Goal: Task Accomplishment & Management: Manage account settings

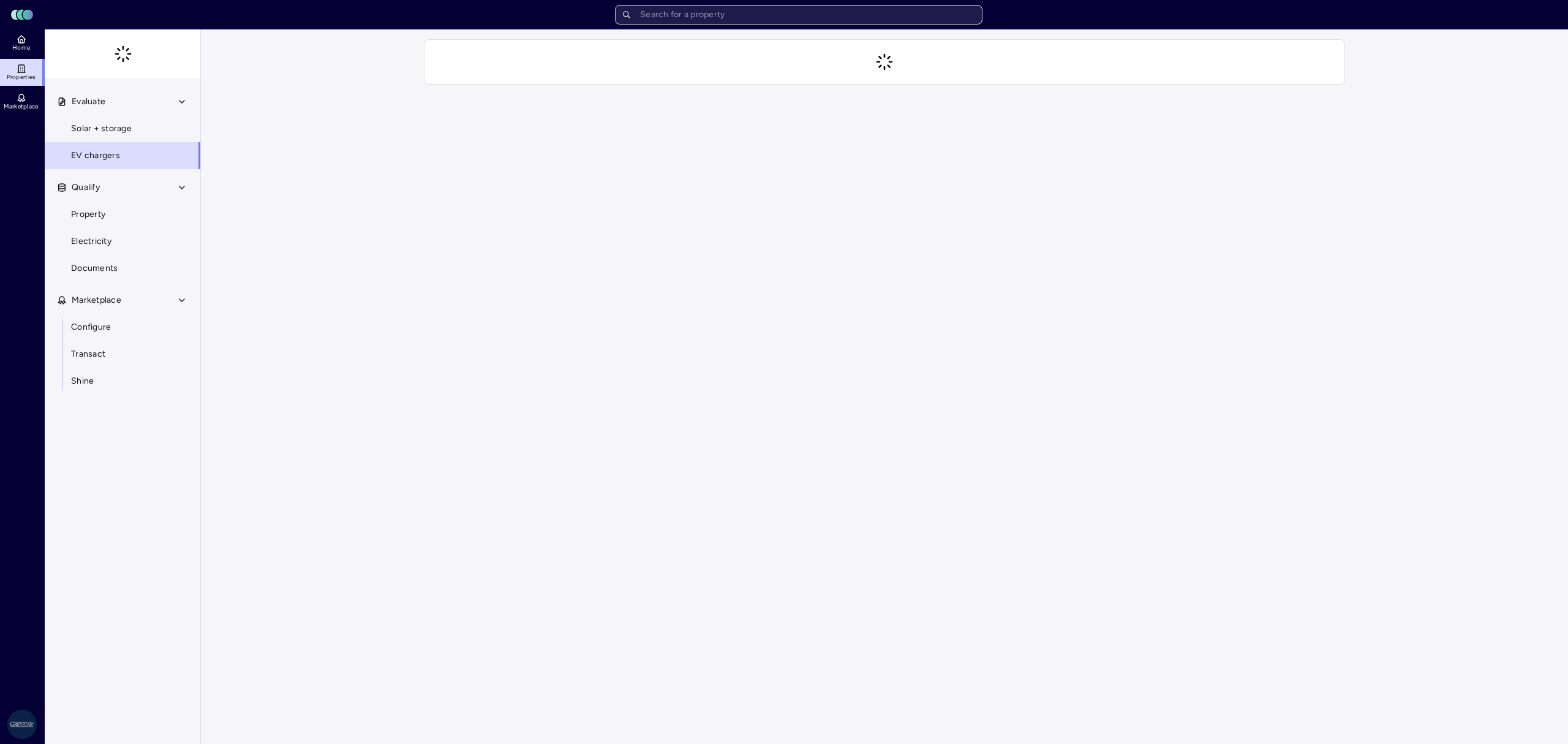
click at [743, 12] on input "text" at bounding box center [798, 14] width 367 height 19
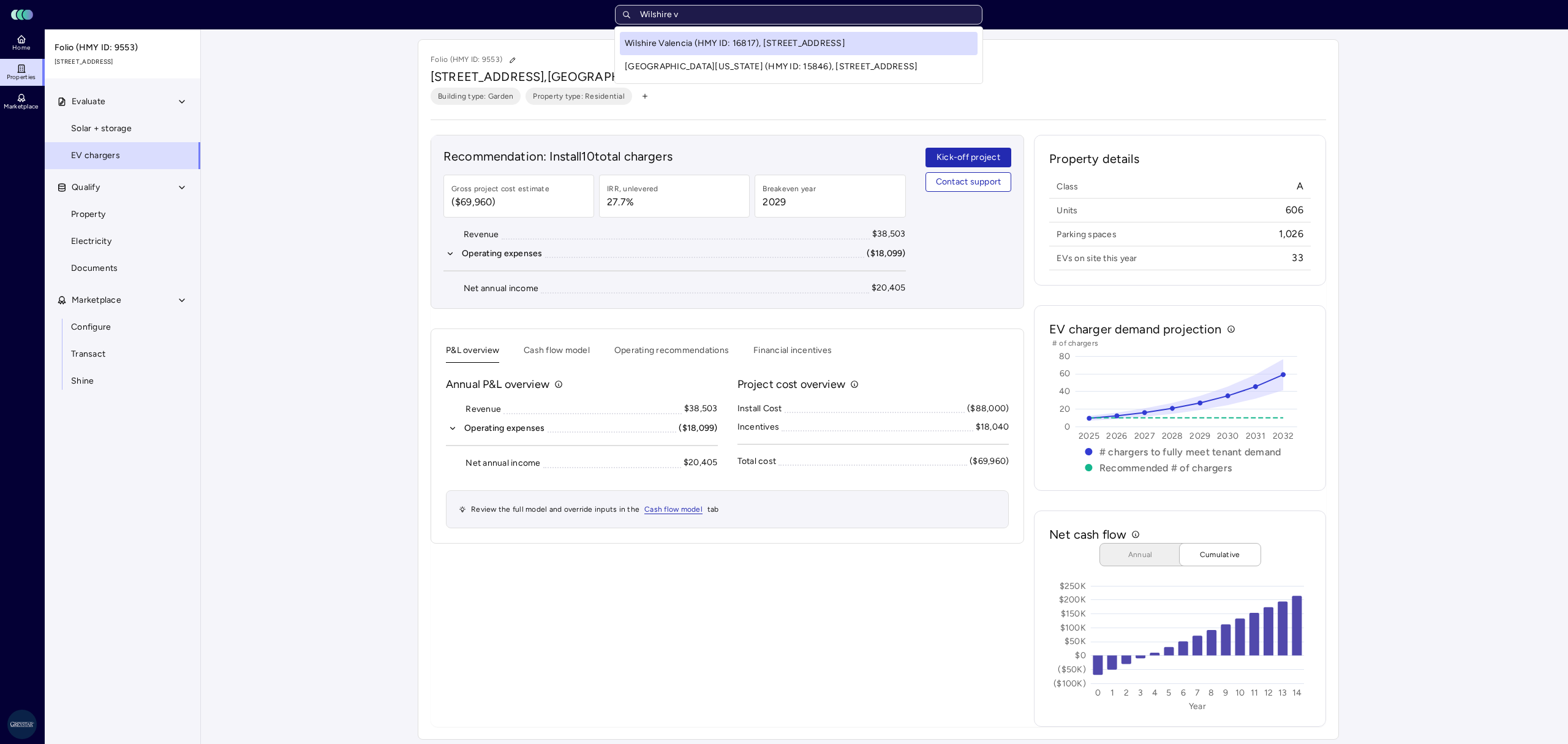
type input "Wilshire ve"
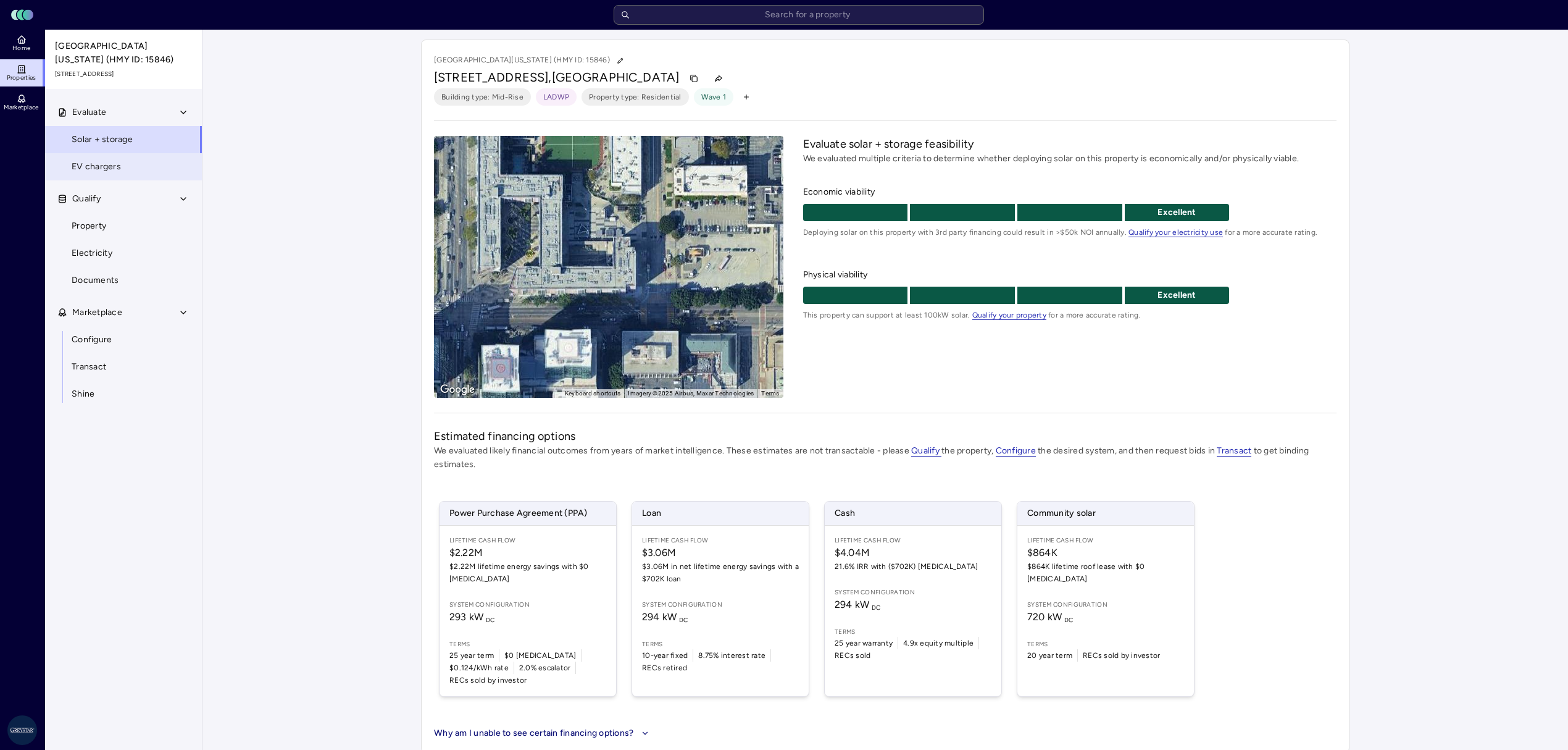
click at [91, 171] on span "EV chargers" at bounding box center [96, 166] width 50 height 13
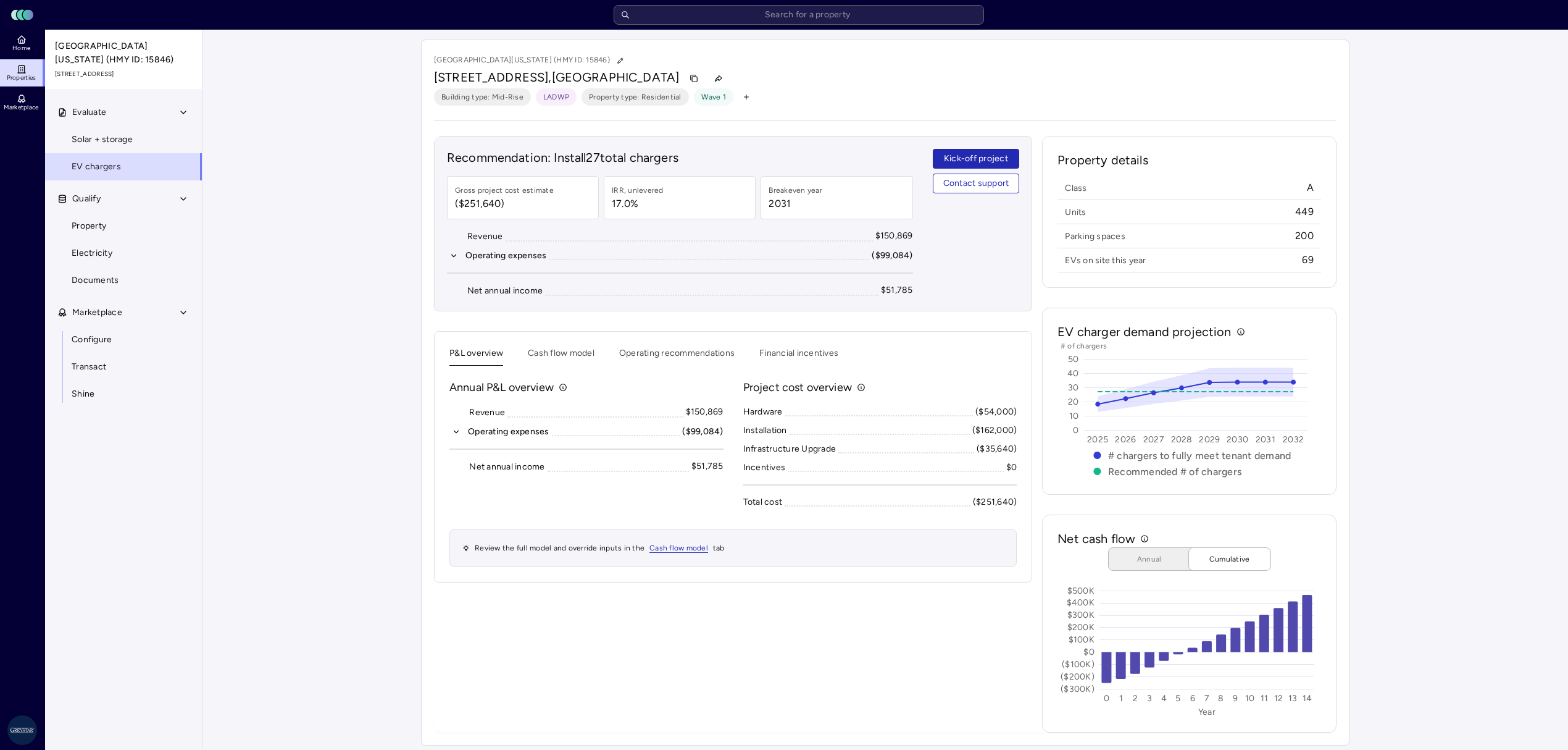
click at [743, 94] on icon "button" at bounding box center [746, 97] width 7 height 7
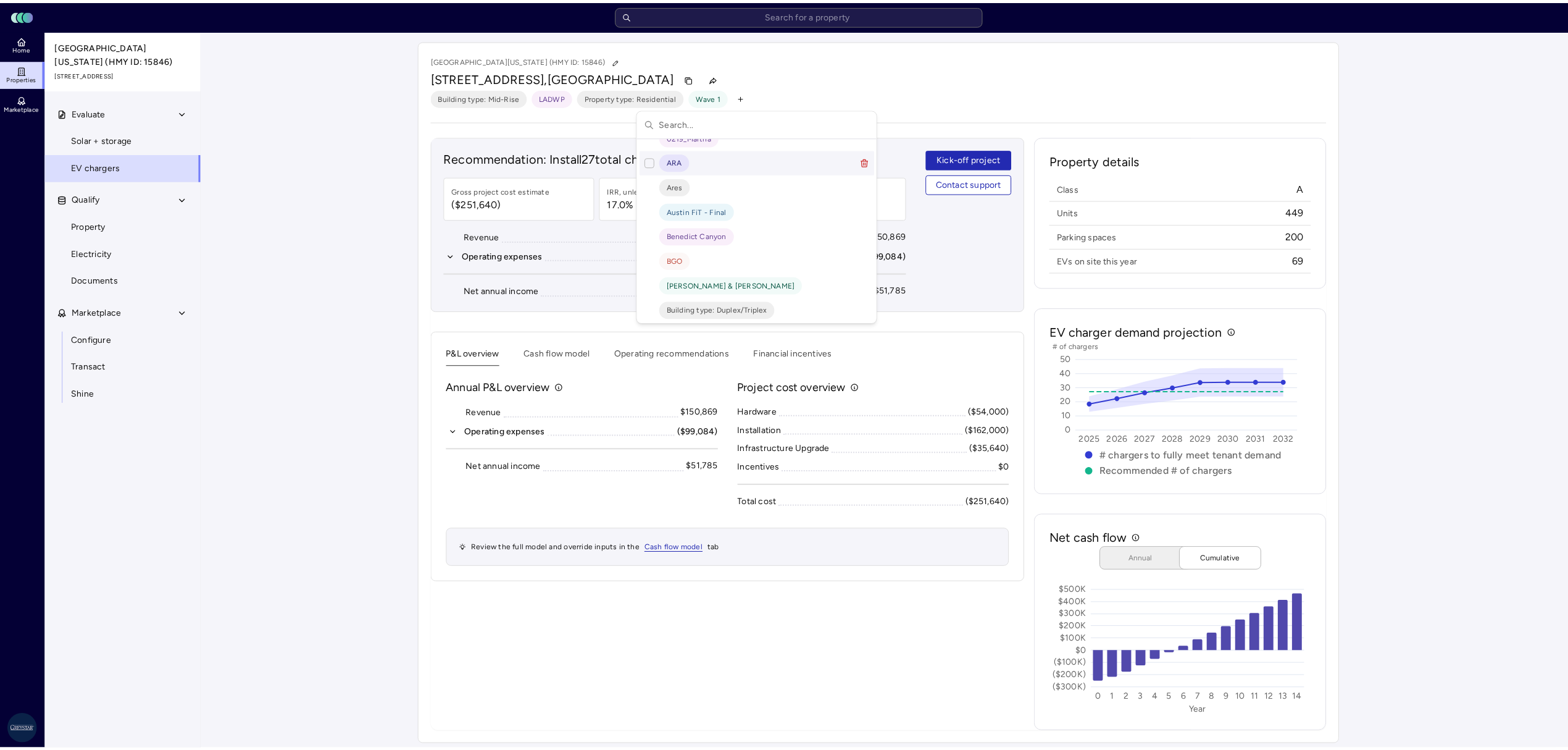
scroll to position [147, 0]
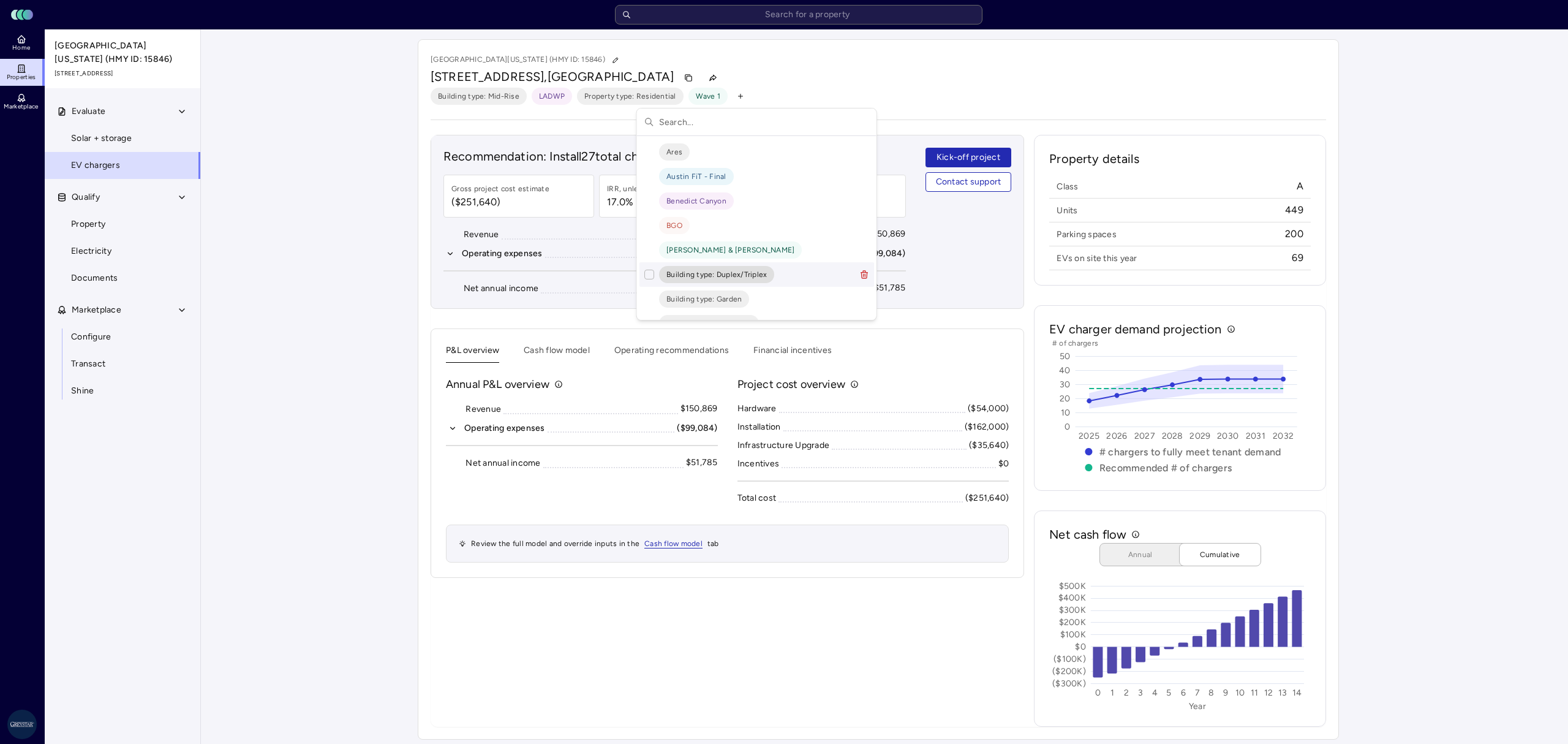
click at [402, 453] on html "Toggle Sidebar Lumen Energy Logo Home Properties Marketplace Greystar AS [PERSO…" at bounding box center [784, 374] width 1568 height 749
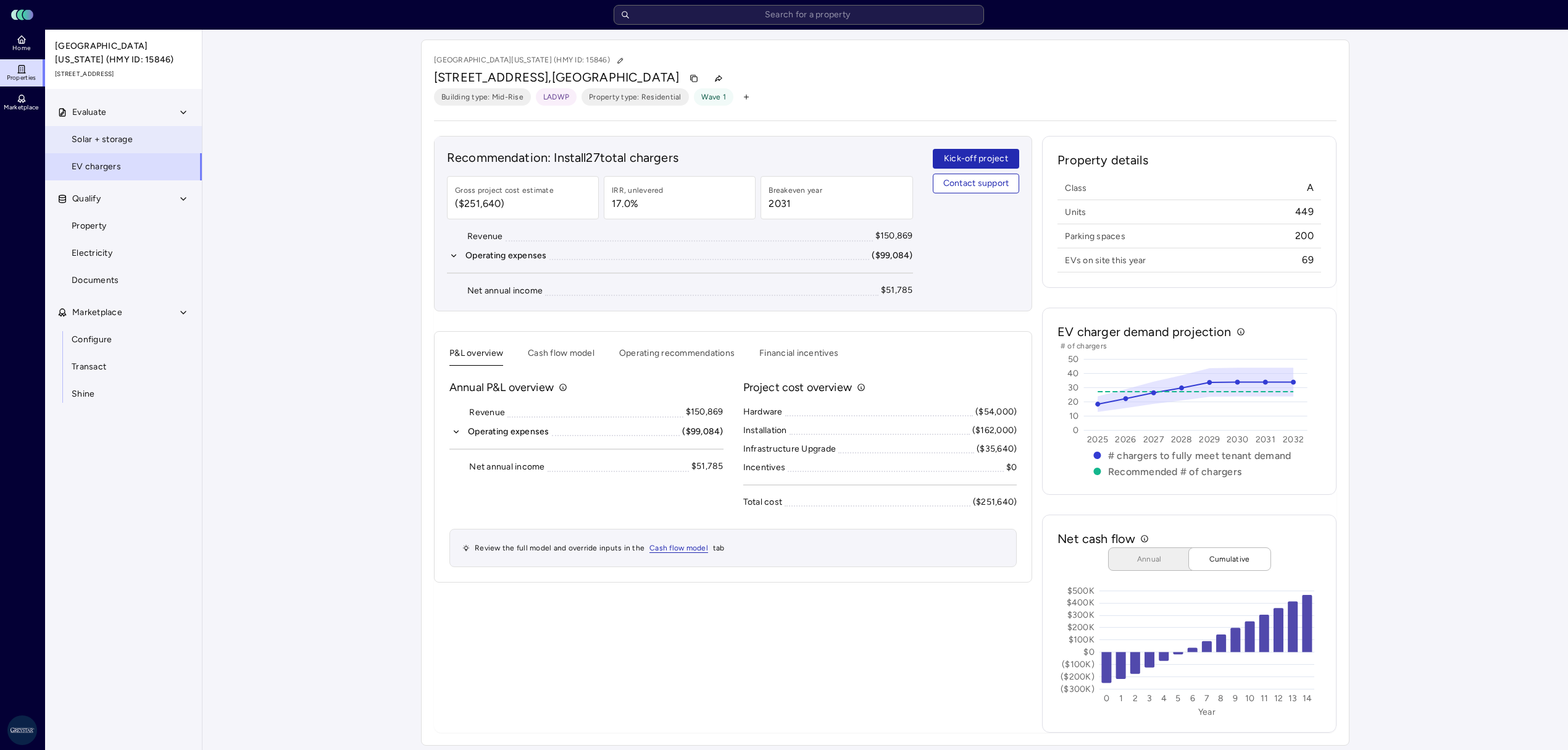
click at [102, 142] on span "Solar + storage" at bounding box center [102, 139] width 61 height 13
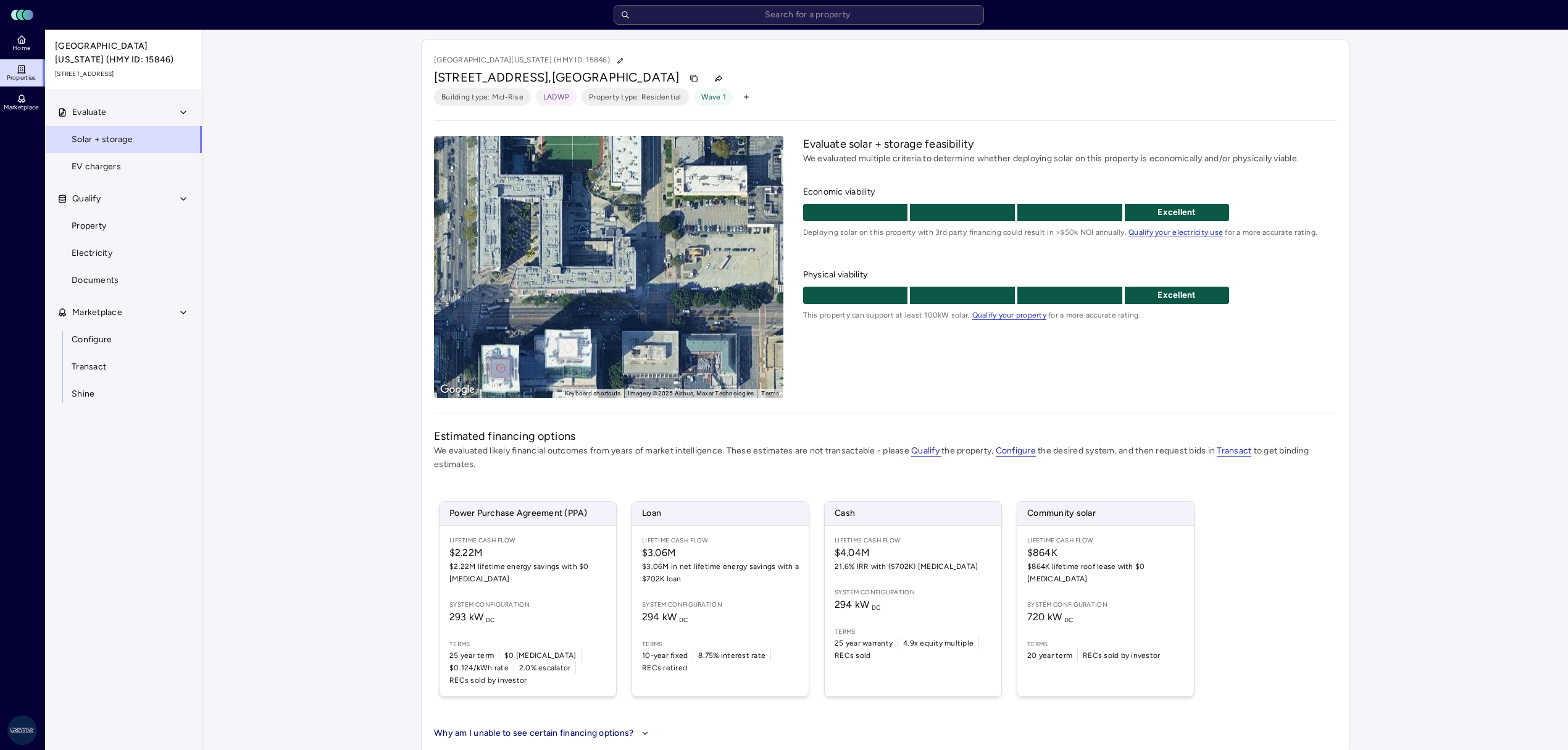
click at [603, 301] on div "To activate drag with keyboard, press Alt + Enter. Once in keyboard drag state,…" at bounding box center [608, 267] width 350 height 262
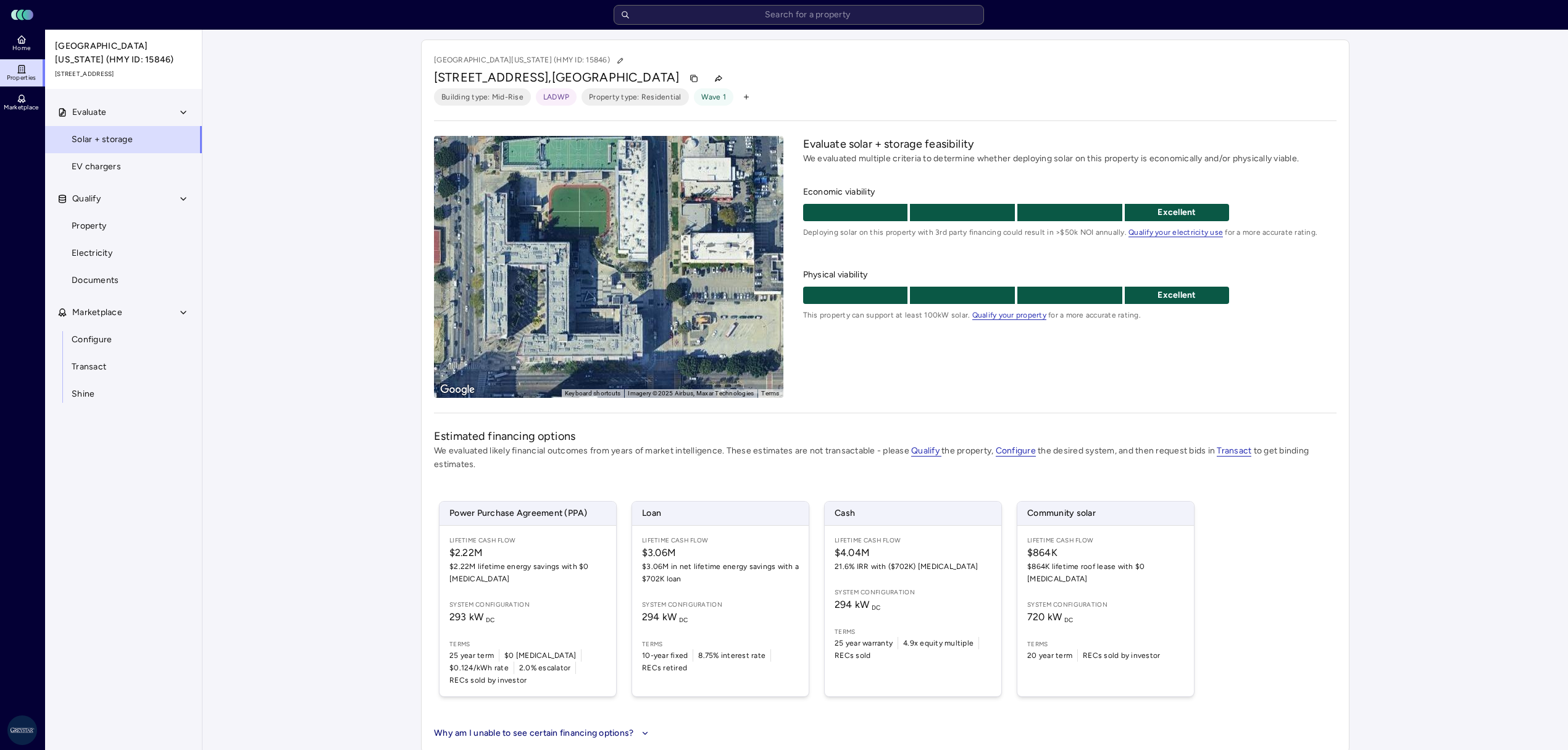
drag, startPoint x: 600, startPoint y: 284, endPoint x: 611, endPoint y: 365, distance: 81.7
click at [611, 365] on div "To activate drag with keyboard, press Alt + Enter. Once in keyboard drag state,…" at bounding box center [608, 267] width 350 height 262
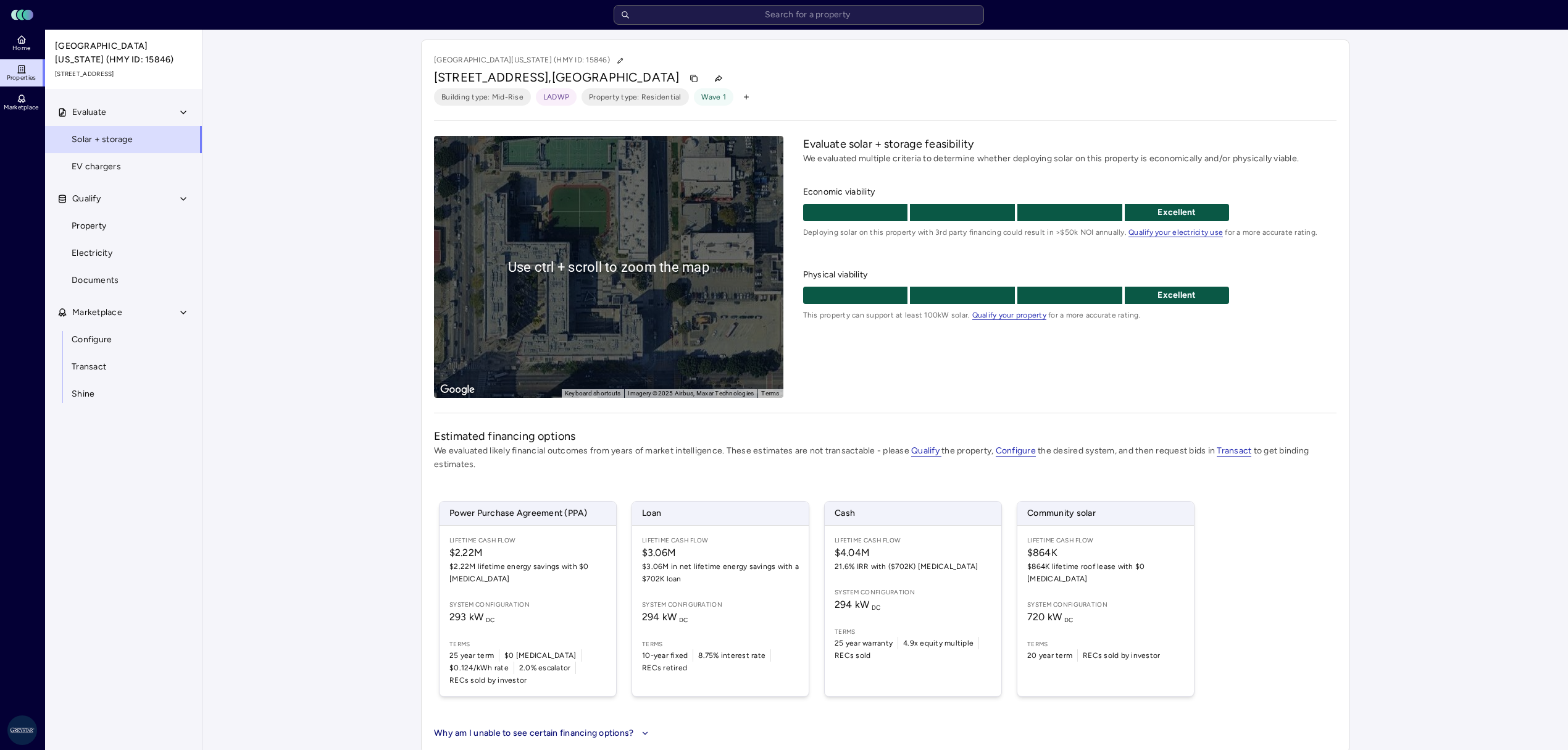
scroll to position [2, 0]
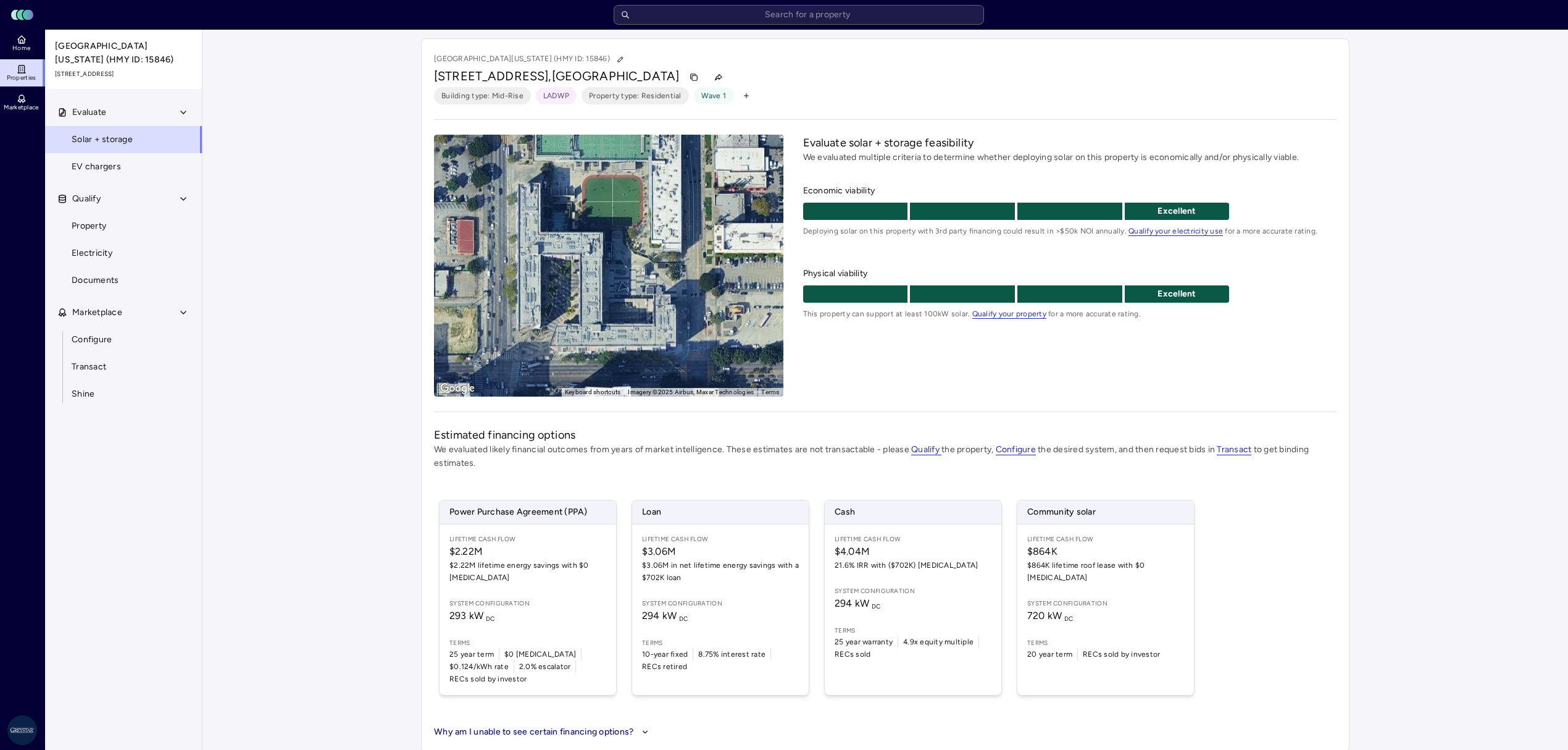
drag, startPoint x: 578, startPoint y: 307, endPoint x: 604, endPoint y: 304, distance: 26.2
click at [604, 304] on div "To activate drag with keyboard, press Alt + Enter. Once in keyboard drag state,…" at bounding box center [608, 265] width 350 height 262
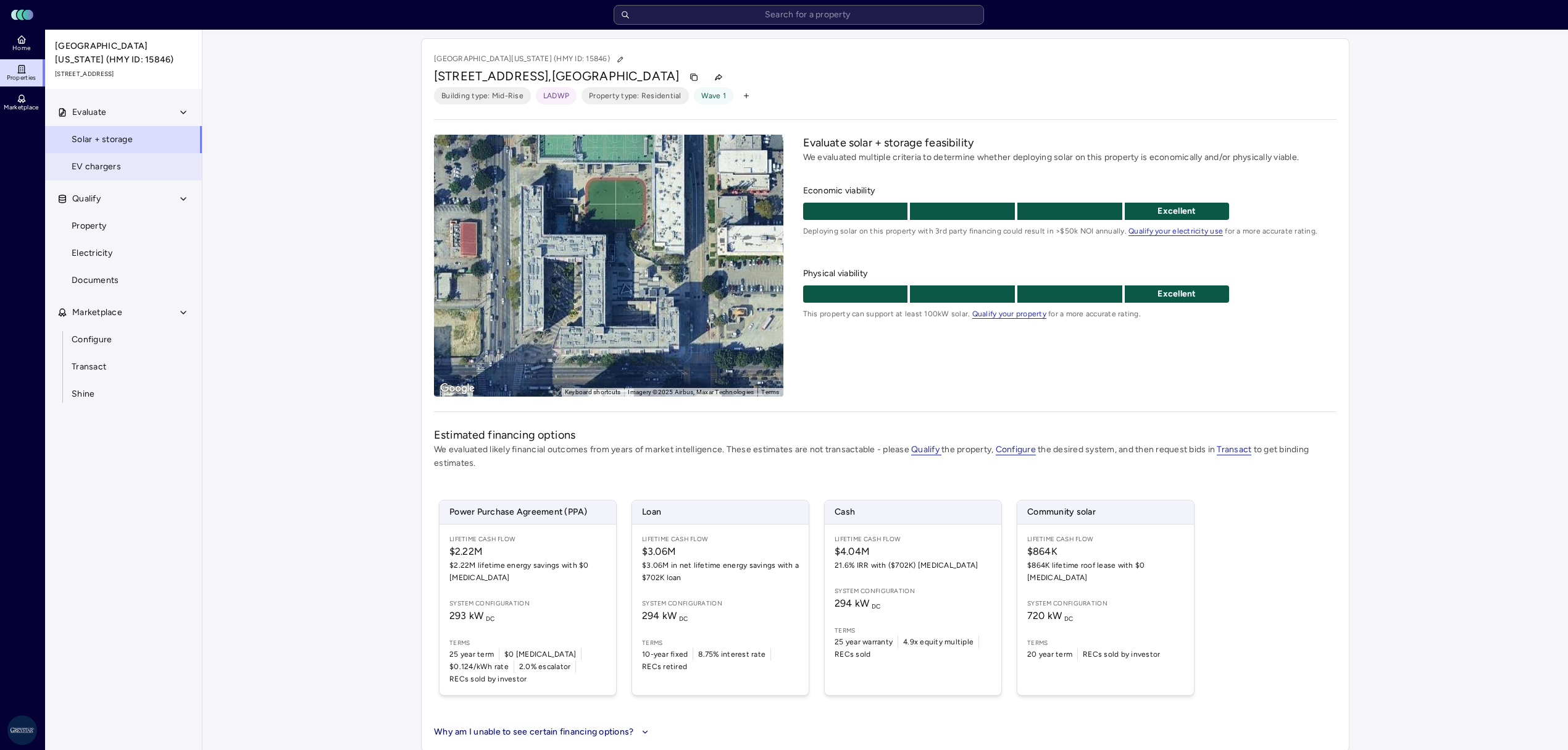
click at [136, 166] on link "EV chargers" at bounding box center [123, 167] width 158 height 28
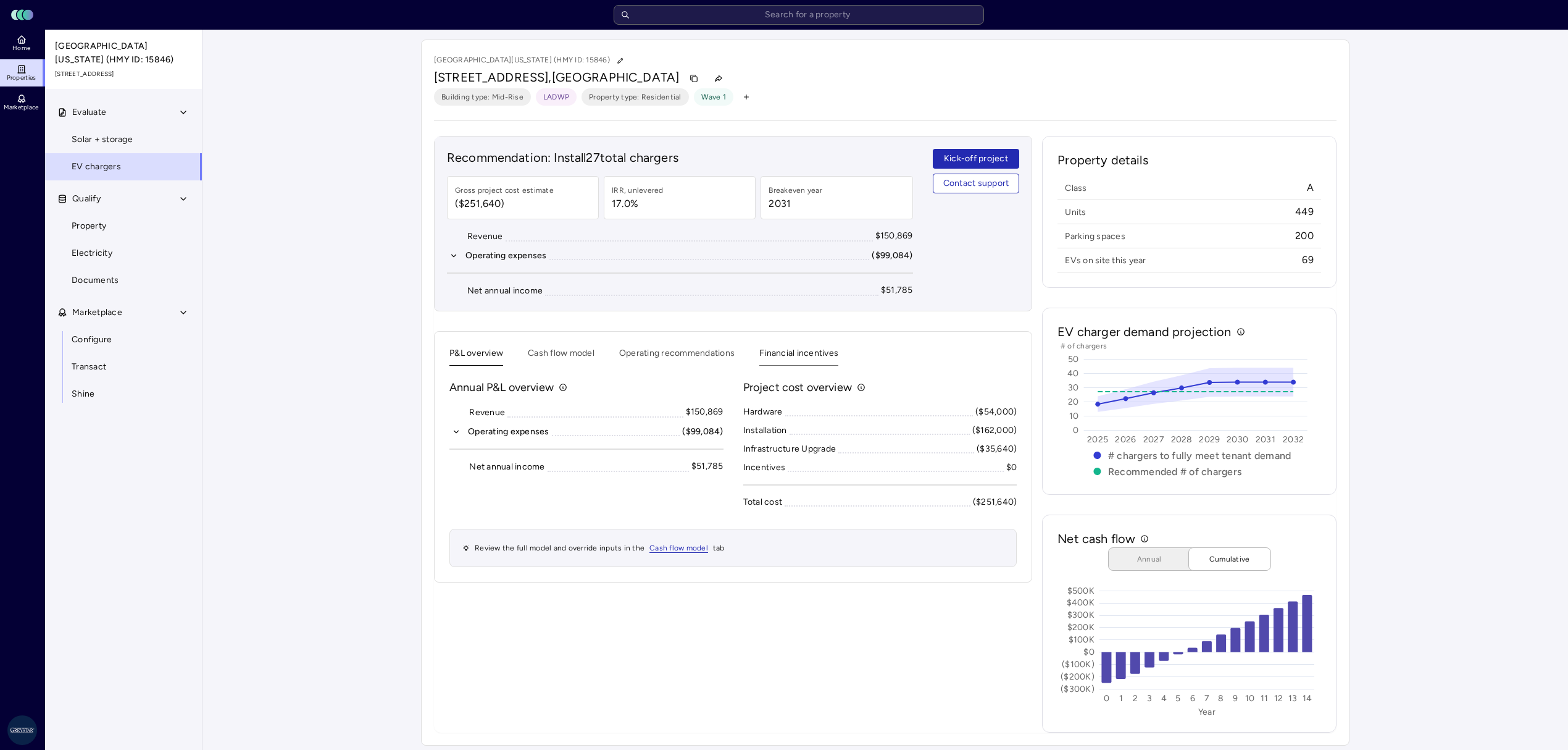
click at [785, 355] on button "Financial incentives" at bounding box center [799, 356] width 79 height 19
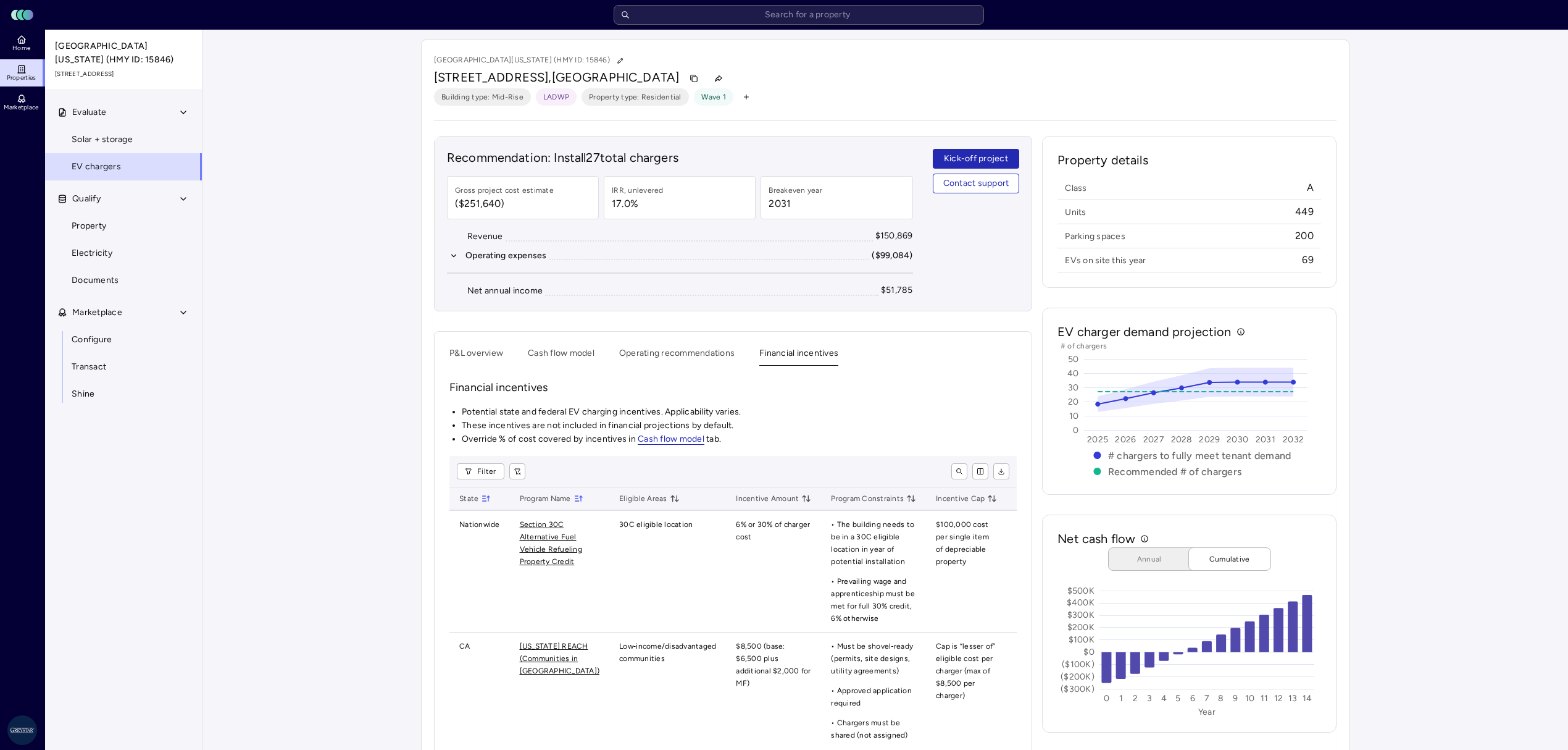
click at [672, 370] on div "P&L overview Cash flow model Operating recommendations Financial incentives Fin…" at bounding box center [733, 645] width 567 height 596
click at [667, 358] on button "Operating recommendations" at bounding box center [677, 356] width 116 height 19
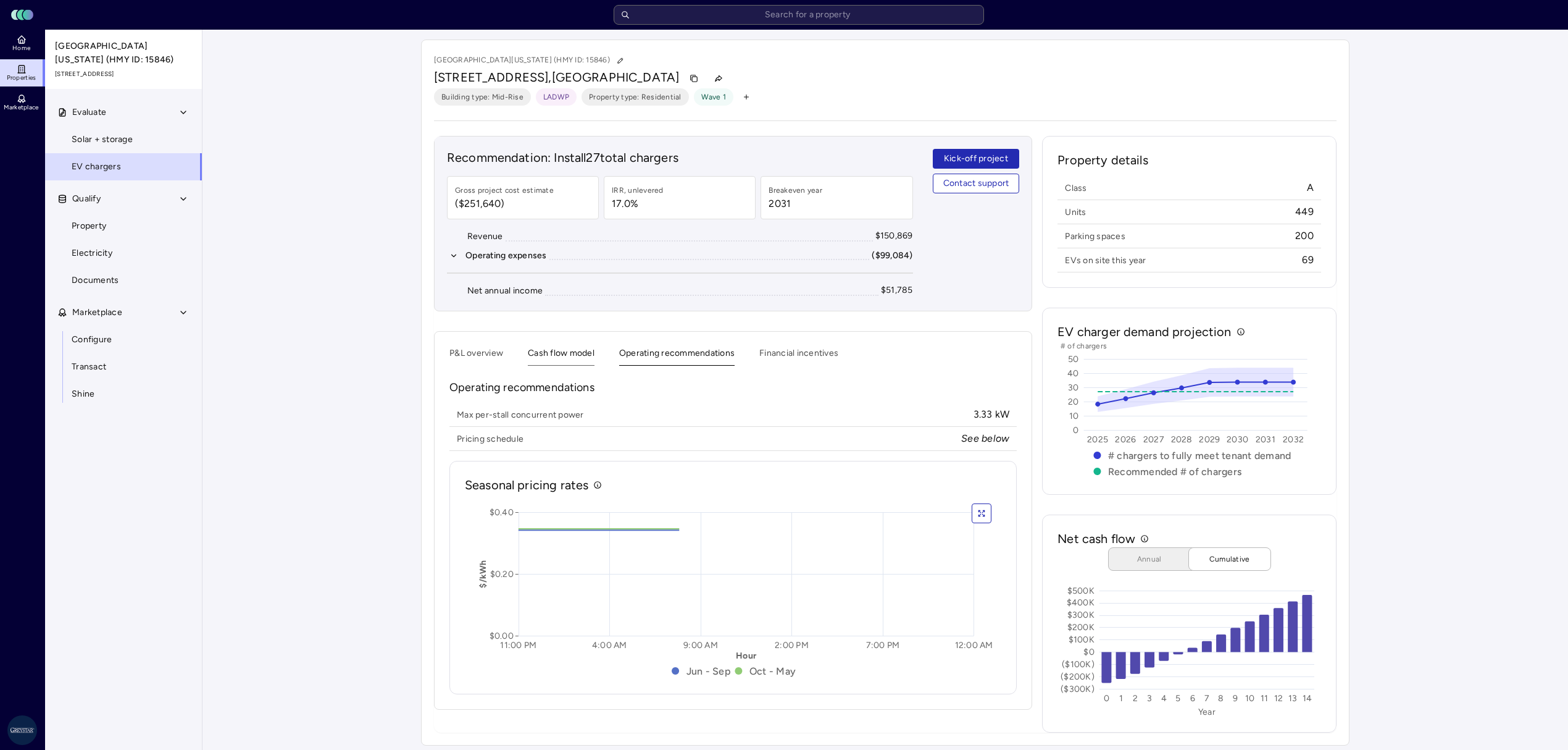
click at [563, 356] on button "Cash flow model" at bounding box center [561, 356] width 67 height 19
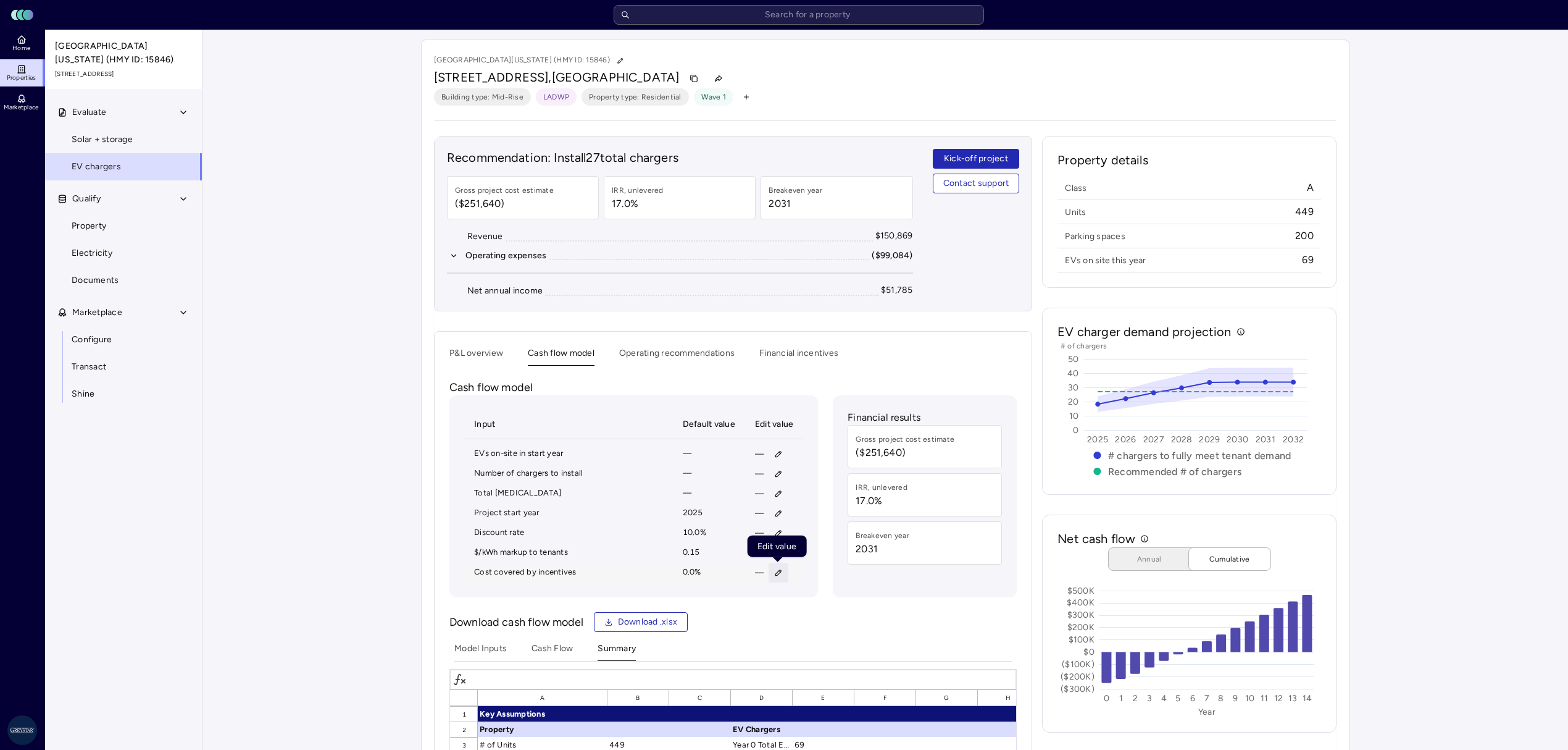
click at [774, 574] on icon "button" at bounding box center [778, 572] width 9 height 9
type input "90"
click at [825, 662] on button "Save" at bounding box center [836, 658] width 41 height 20
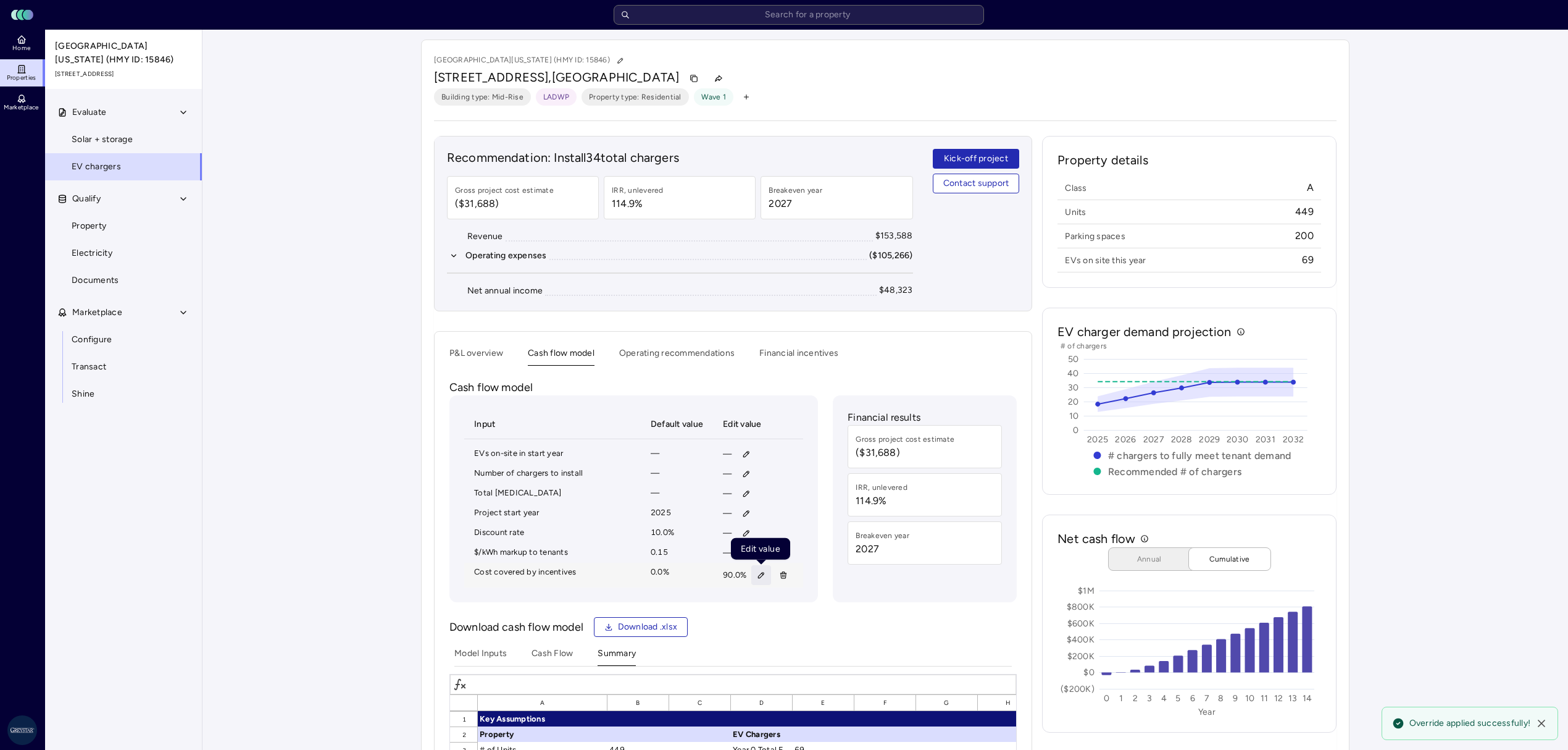
click at [762, 585] on button "button" at bounding box center [761, 575] width 20 height 20
type input "1"
type input "99"
click at [799, 657] on button "Save" at bounding box center [819, 660] width 41 height 20
click at [779, 579] on icon "button" at bounding box center [783, 575] width 9 height 9
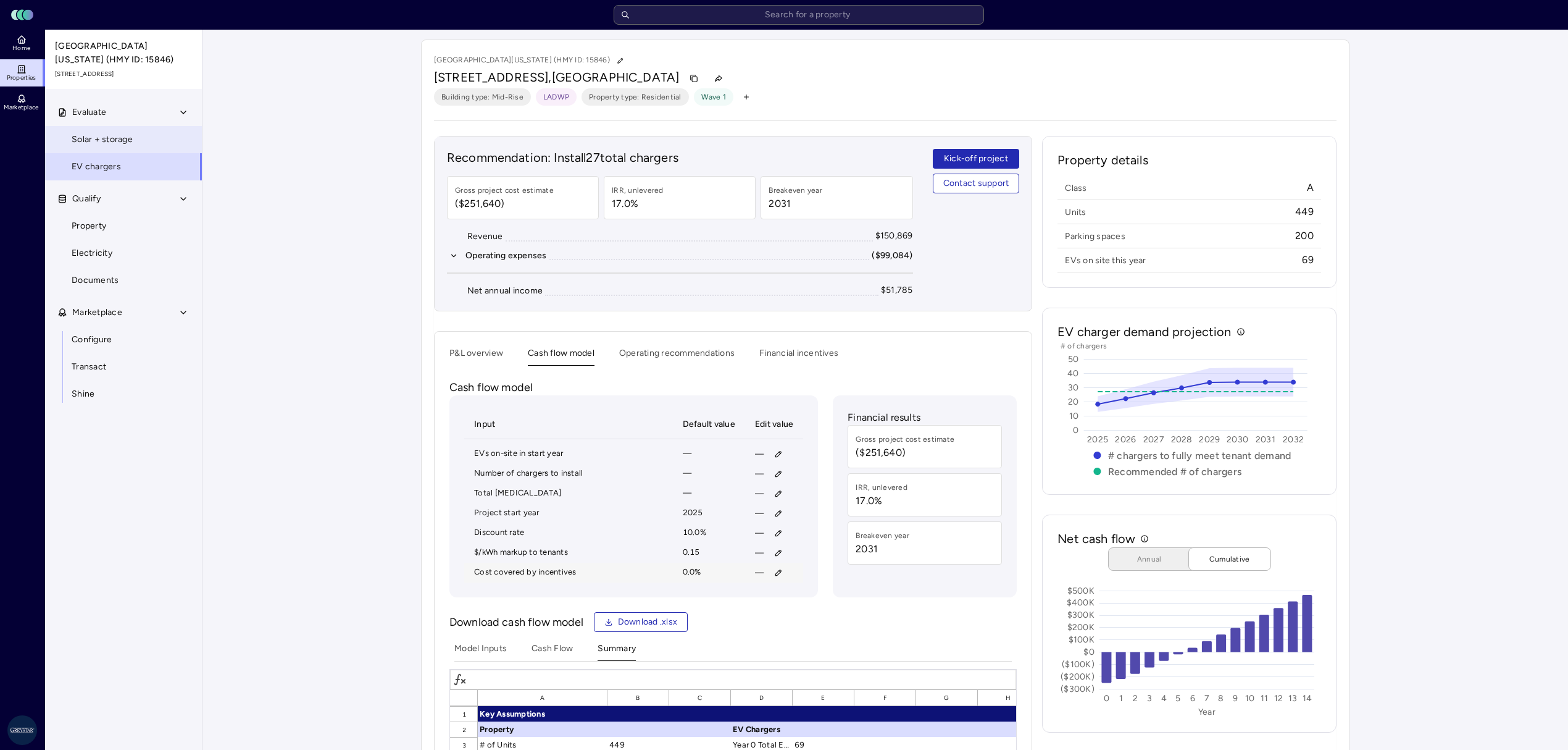
click at [124, 144] on span "Solar + storage" at bounding box center [102, 139] width 61 height 13
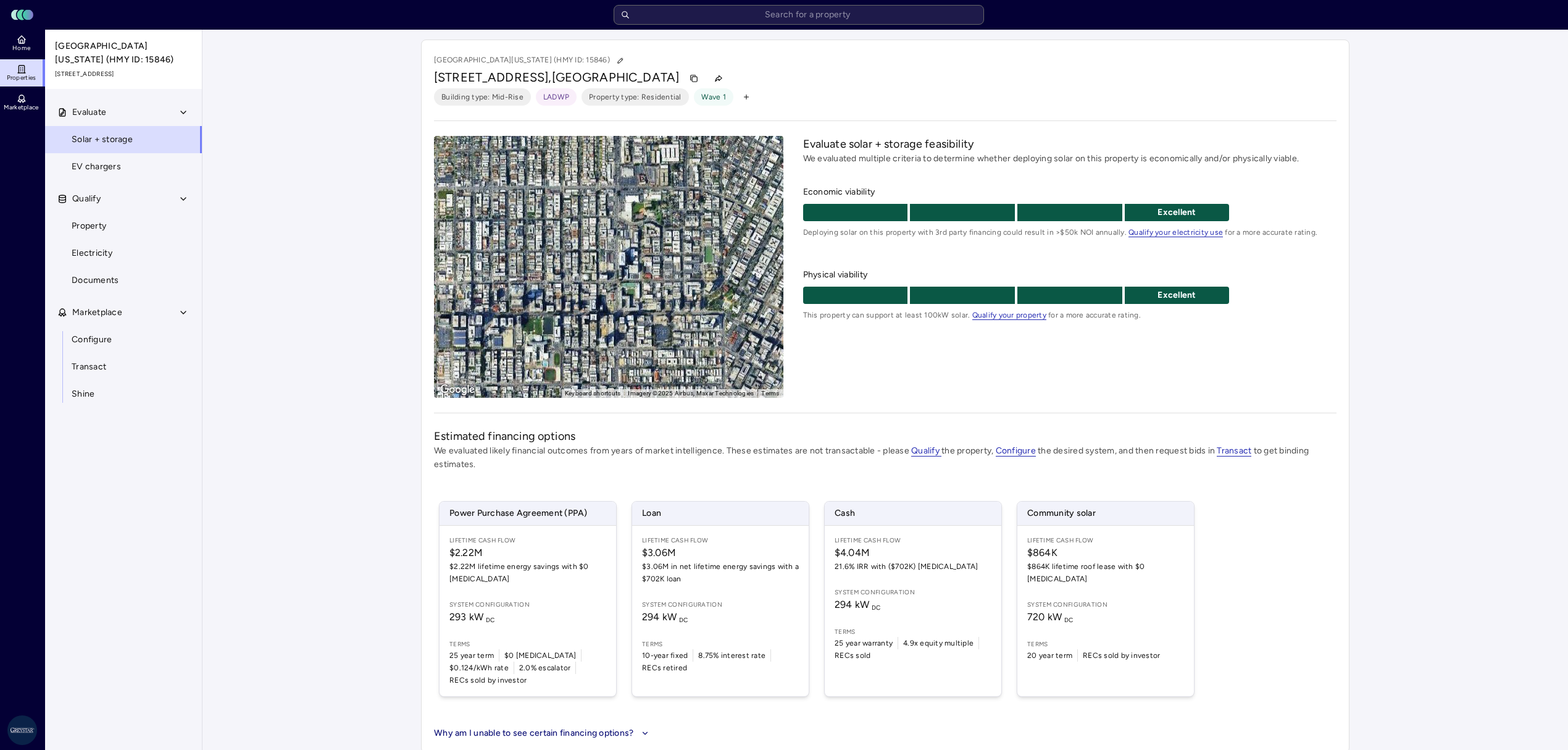
drag, startPoint x: 567, startPoint y: 296, endPoint x: 626, endPoint y: 318, distance: 63.0
click at [626, 318] on div "To activate drag with keyboard, press Alt + Enter. Once in keyboard drag state,…" at bounding box center [608, 267] width 350 height 262
click at [90, 161] on span "EV chargers" at bounding box center [96, 166] width 50 height 13
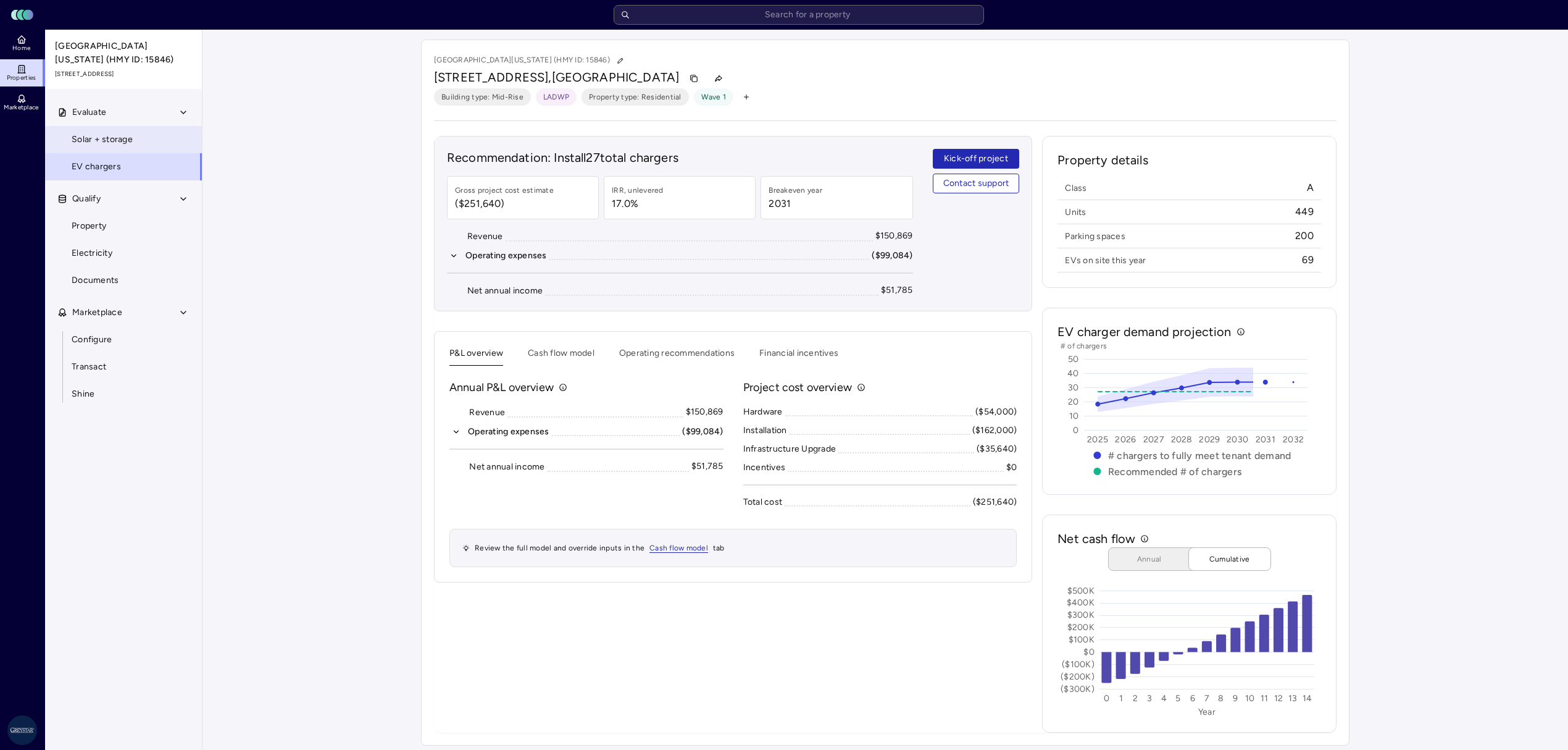
click at [107, 145] on span "Solar + storage" at bounding box center [102, 139] width 61 height 13
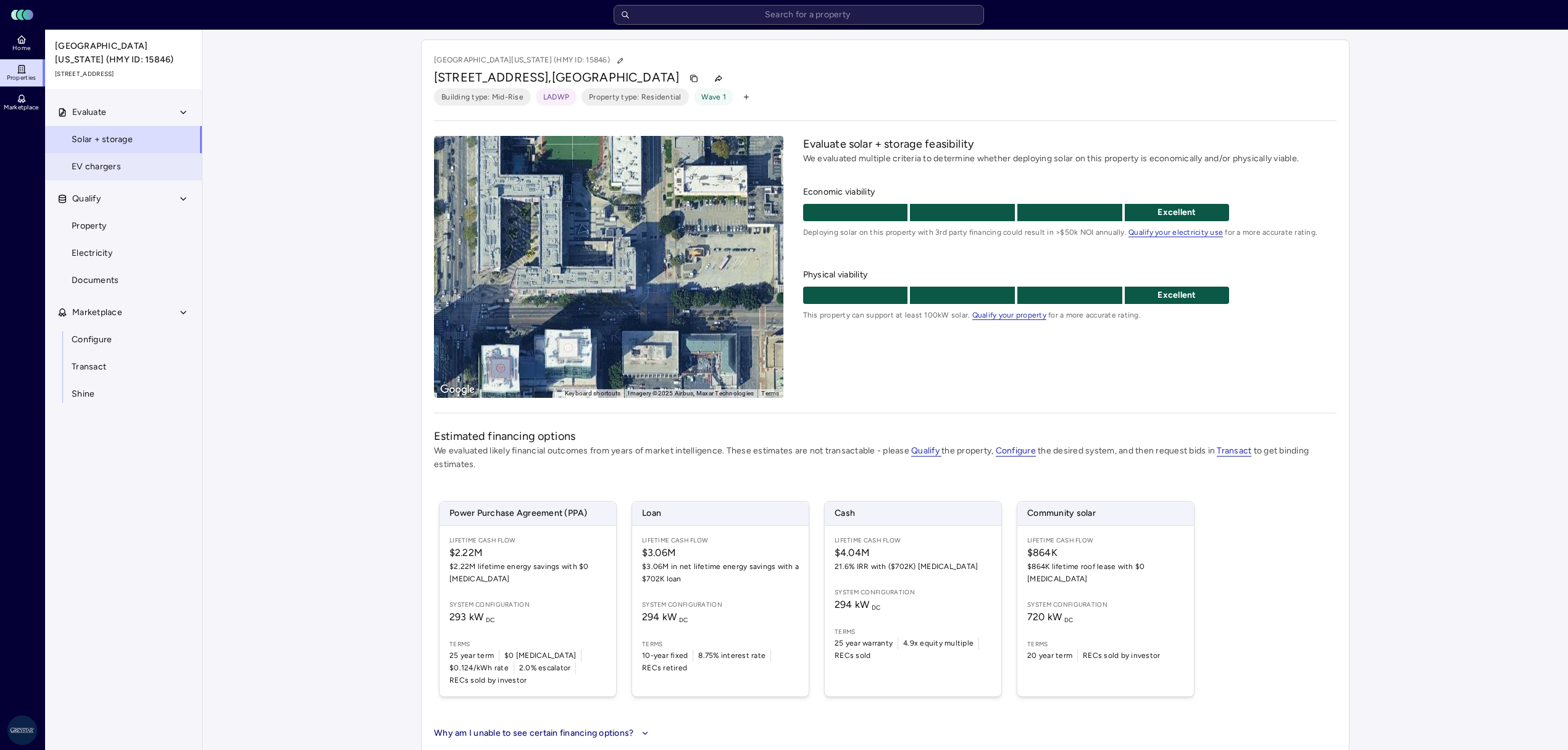
click at [112, 159] on link "EV chargers" at bounding box center [123, 167] width 158 height 28
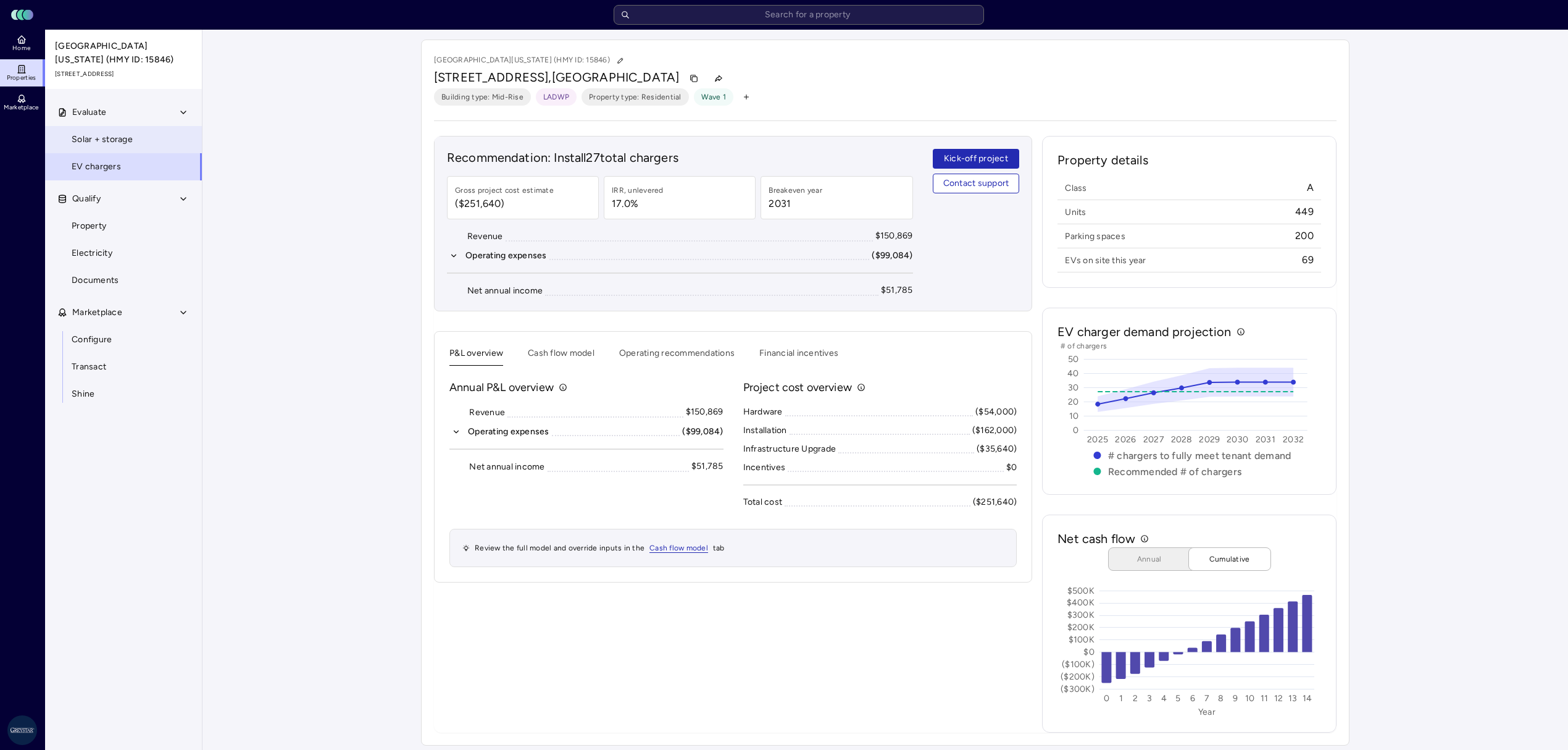
click at [134, 143] on link "Solar + storage" at bounding box center [123, 139] width 158 height 28
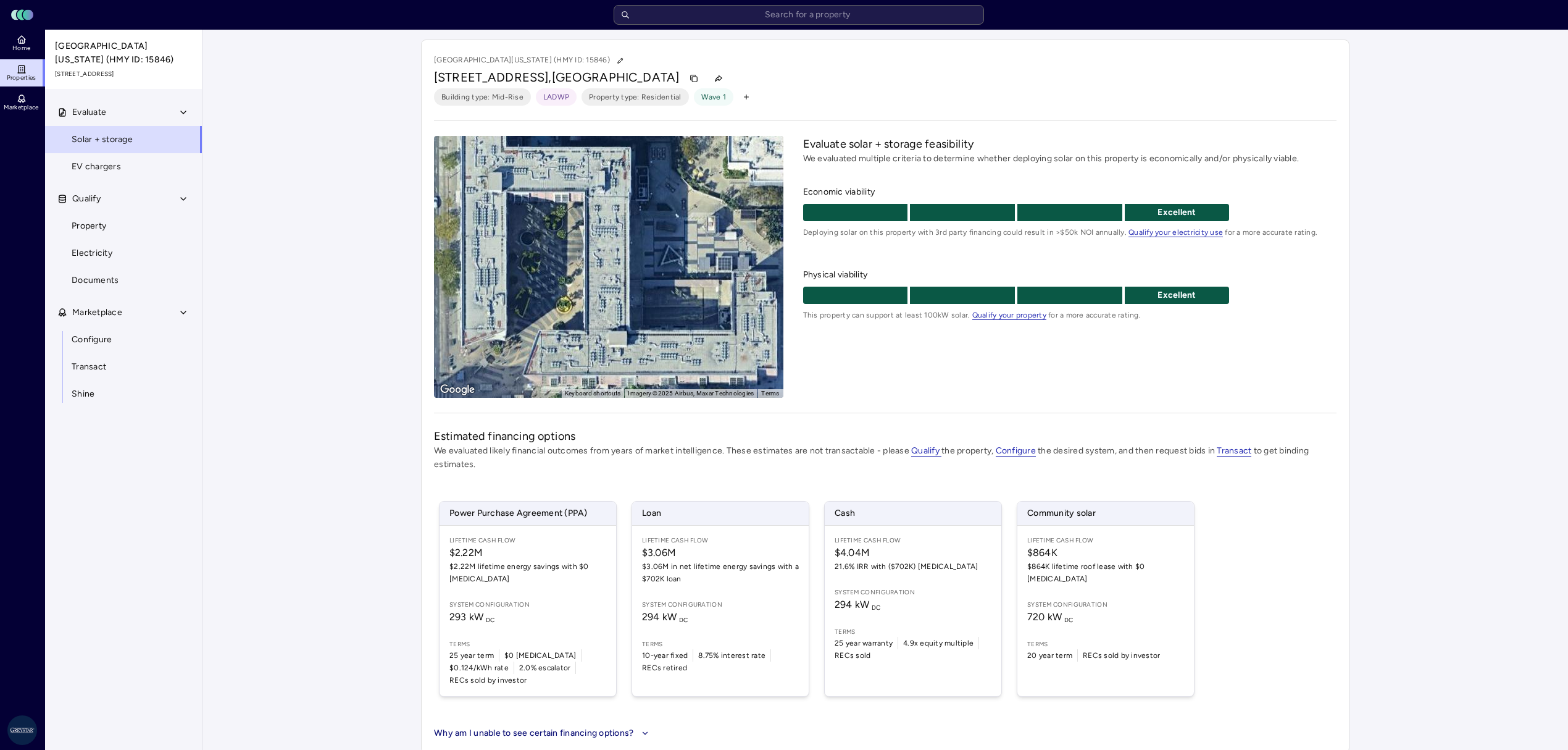
drag, startPoint x: 542, startPoint y: 266, endPoint x: 618, endPoint y: 314, distance: 89.9
click at [618, 314] on div "To activate drag with keyboard, press Alt + Enter. Once in keyboard drag state,…" at bounding box center [608, 267] width 350 height 262
